Goal: Task Accomplishment & Management: Use online tool/utility

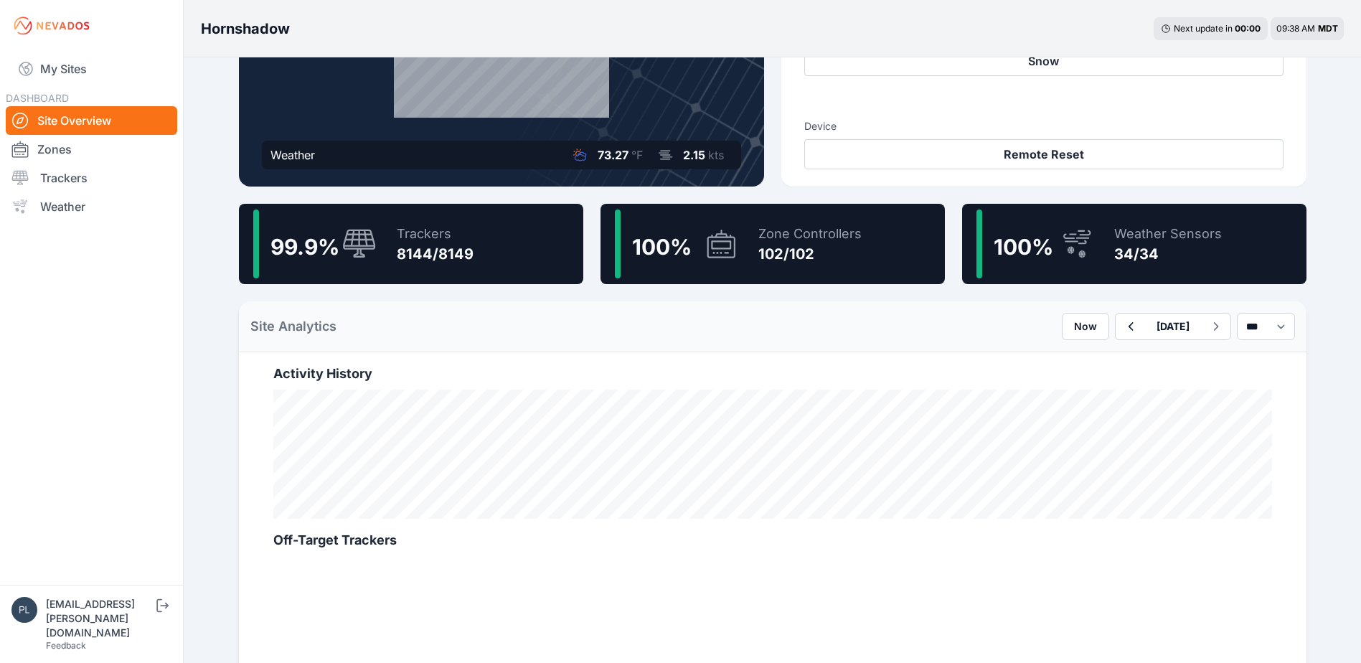
scroll to position [287, 0]
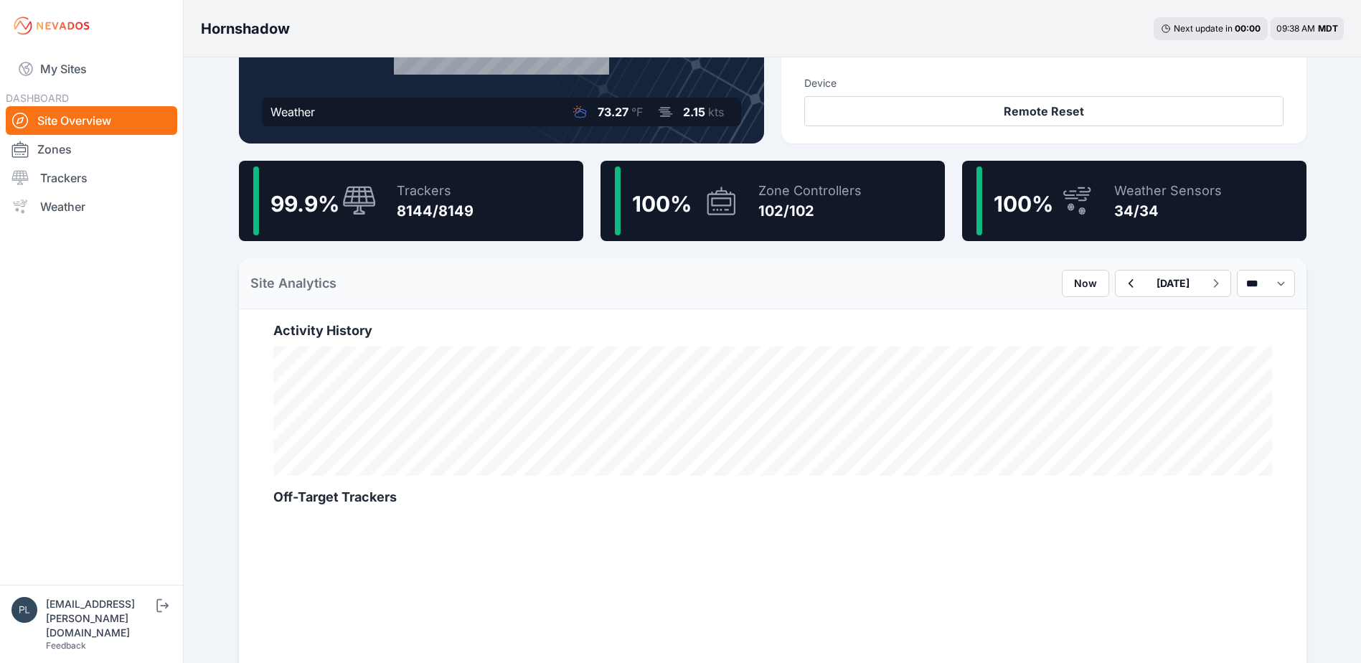
click at [425, 219] on div "8144/8149" at bounding box center [435, 211] width 77 height 20
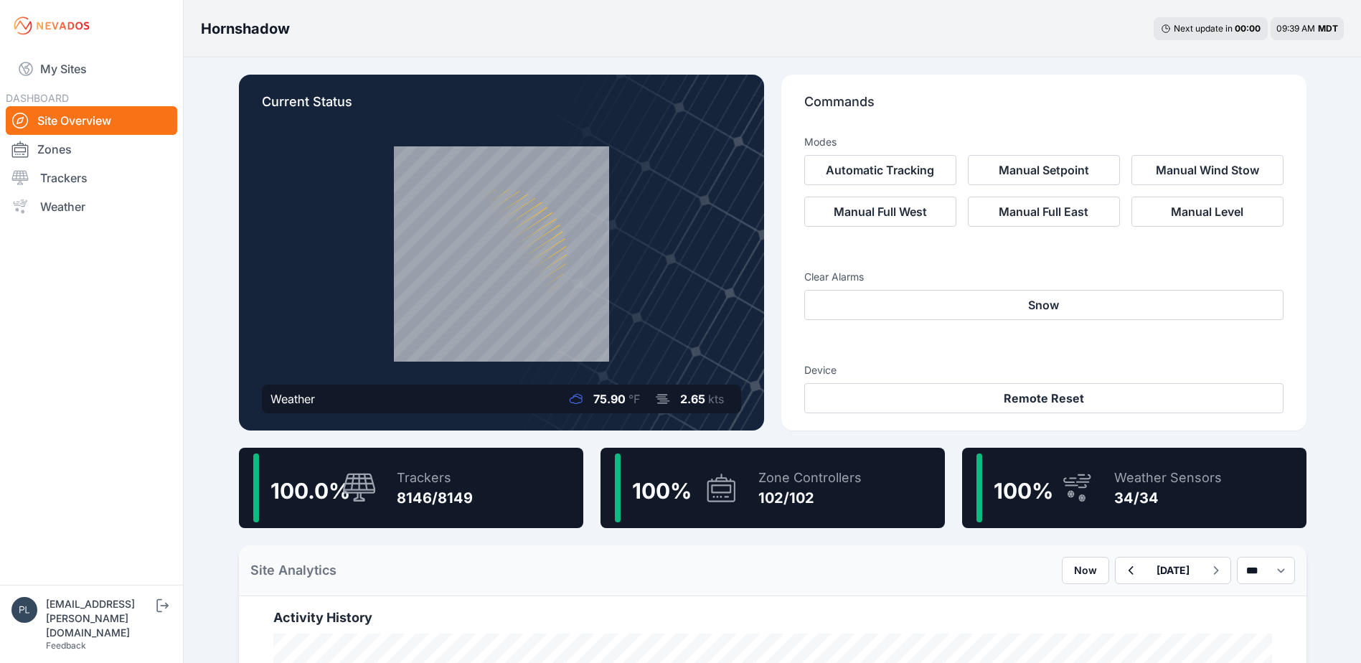
click at [397, 490] on div "8146/8149" at bounding box center [435, 498] width 76 height 20
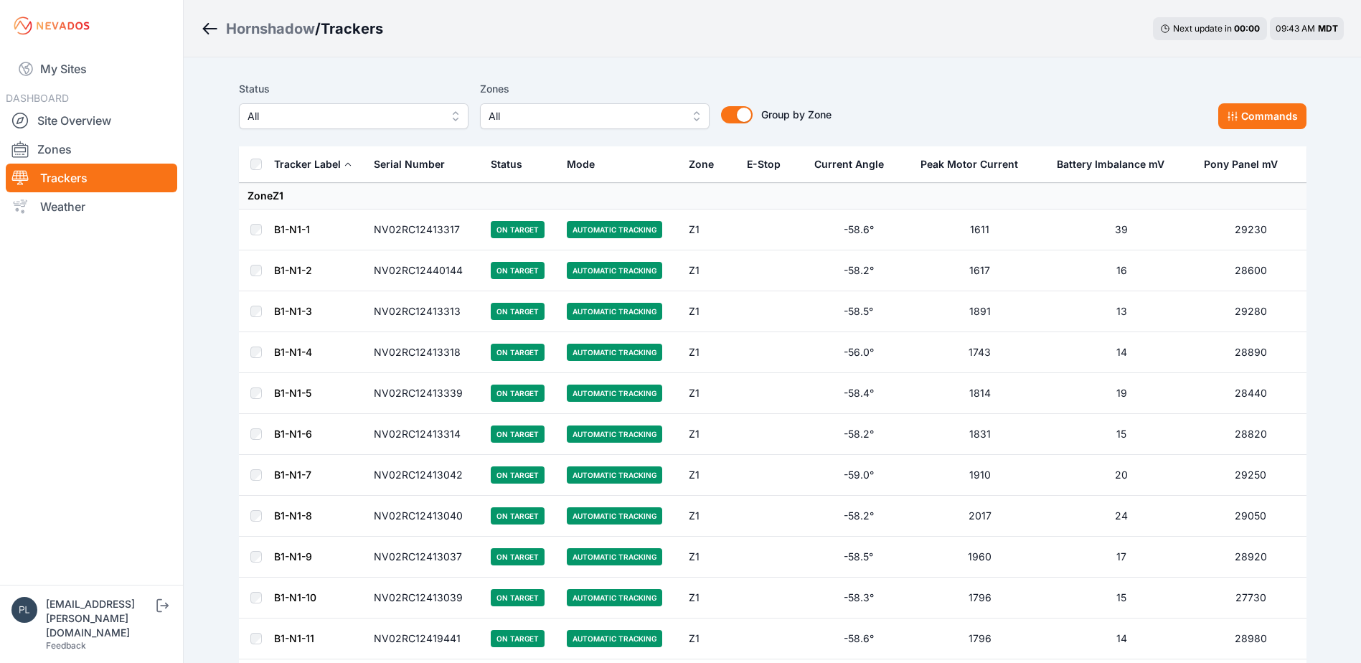
click at [326, 113] on span "All" at bounding box center [343, 116] width 192 height 17
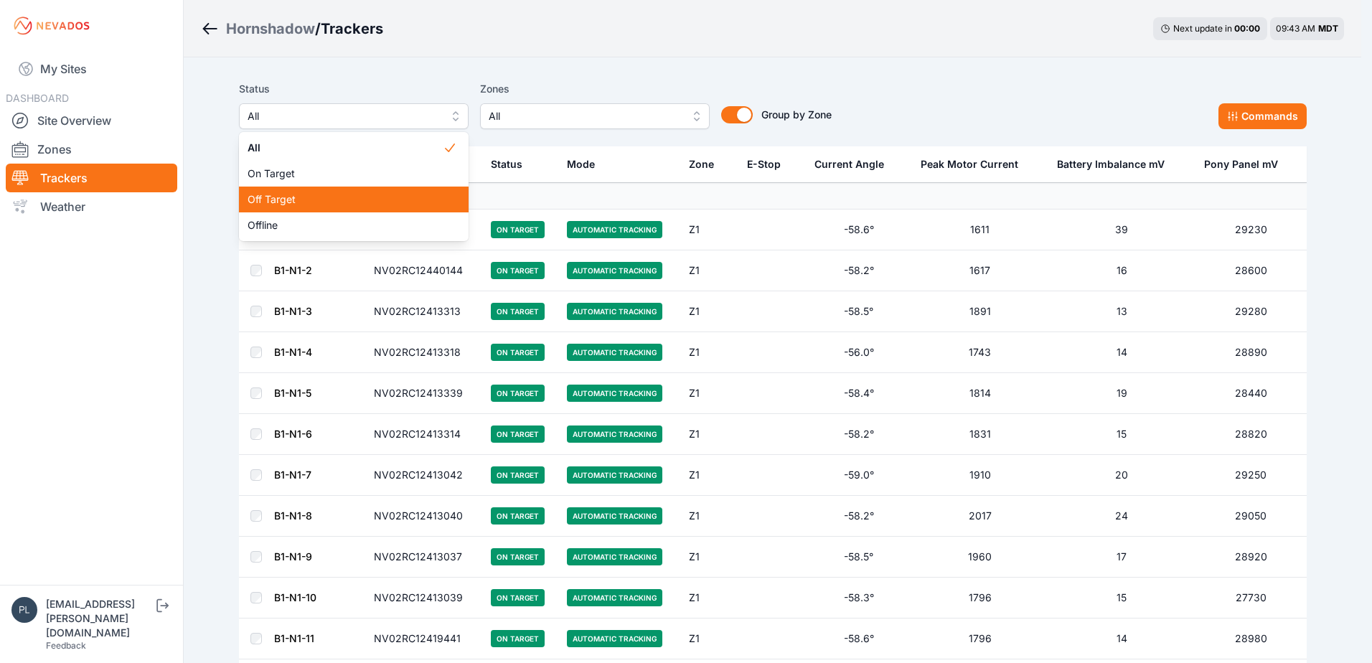
click at [318, 204] on span "Off Target" at bounding box center [344, 199] width 195 height 14
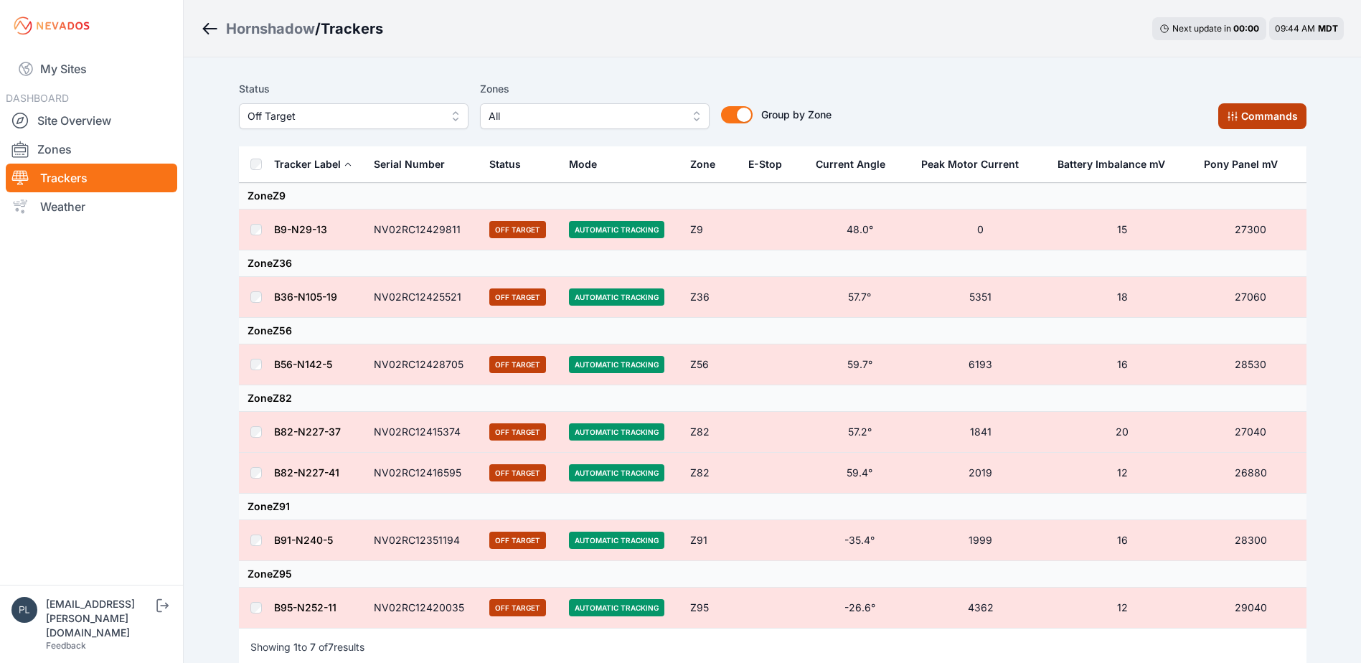
click at [1251, 121] on button "Commands" at bounding box center [1262, 116] width 88 height 26
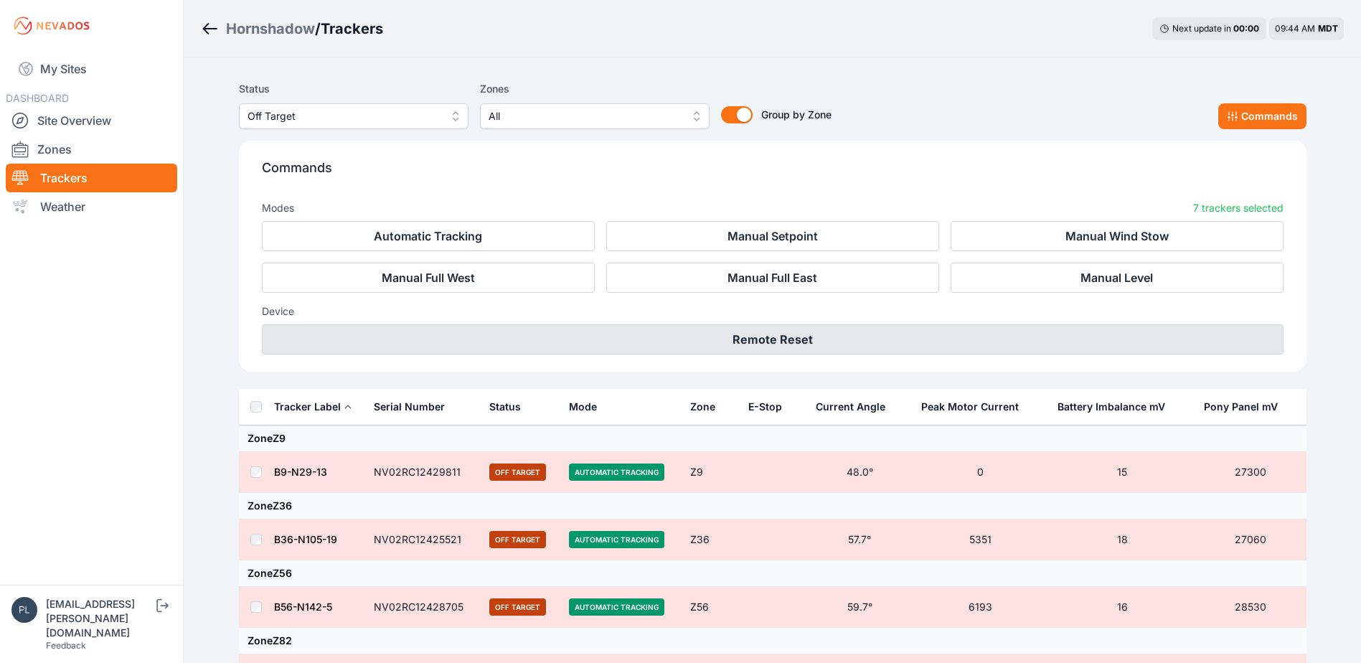
click at [756, 335] on button "Remote Reset" at bounding box center [773, 339] width 1022 height 30
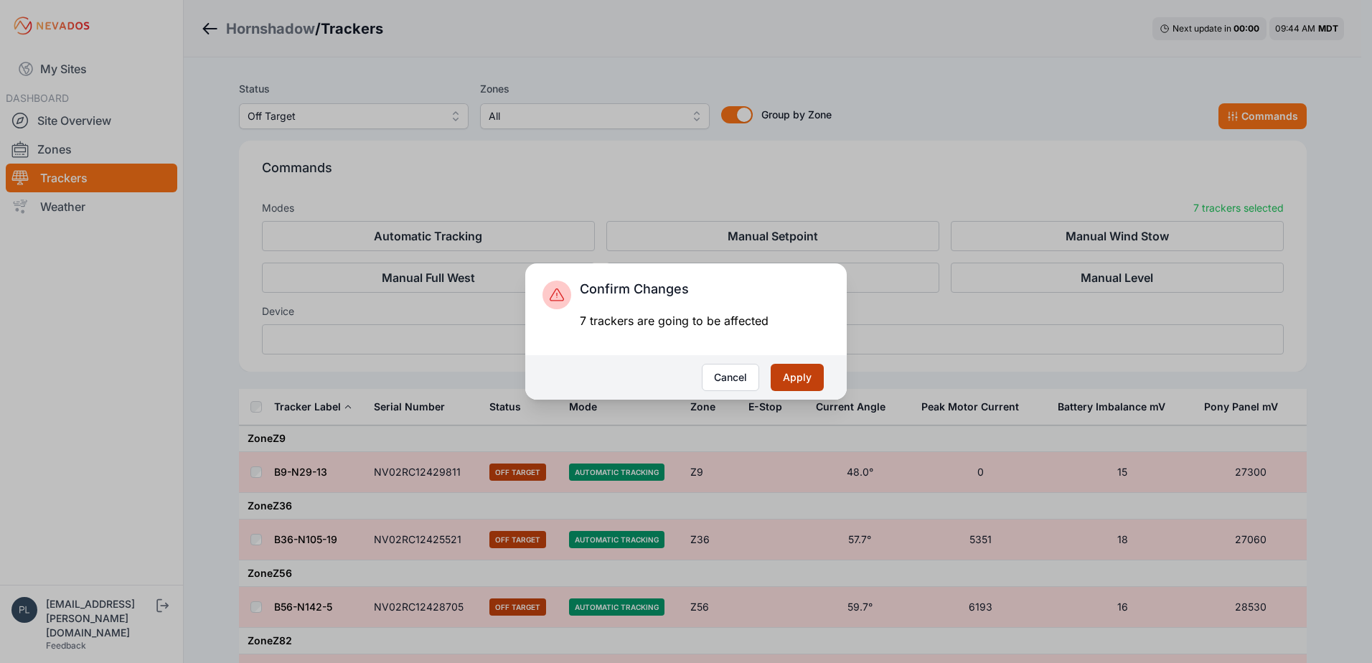
click at [808, 379] on button "Apply" at bounding box center [796, 377] width 53 height 27
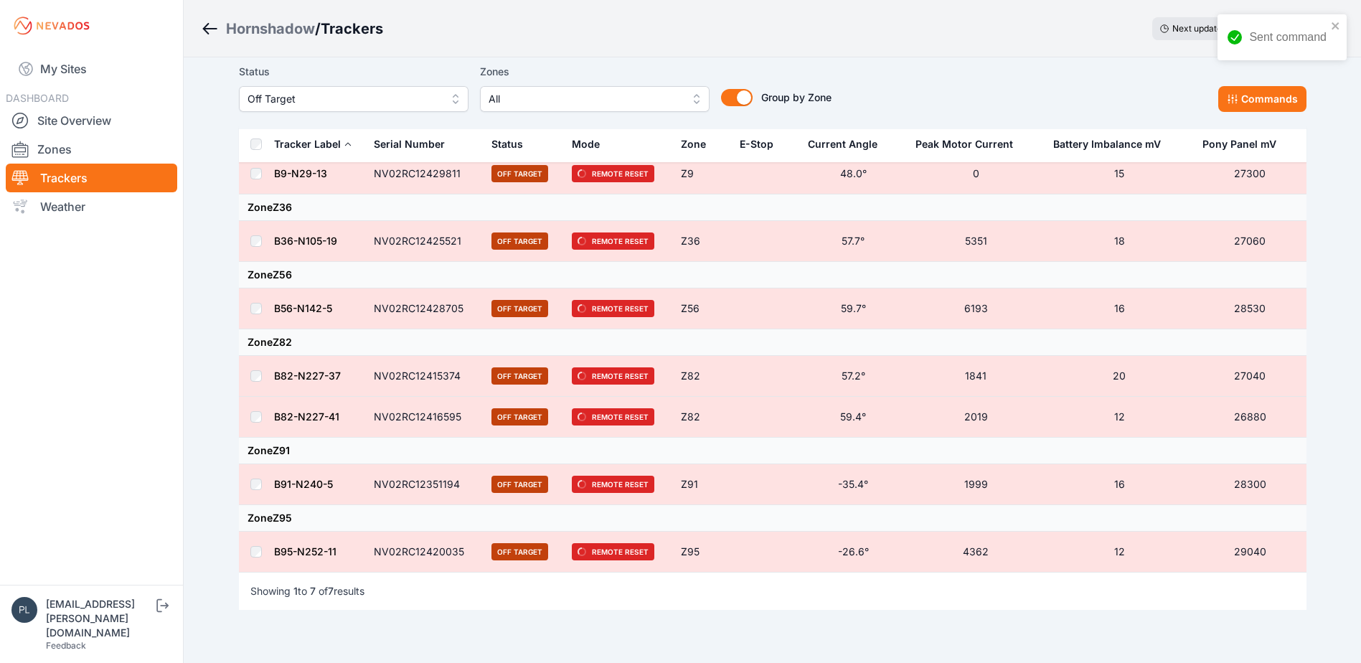
scroll to position [110, 0]
